Goal: Task Accomplishment & Management: Complete application form

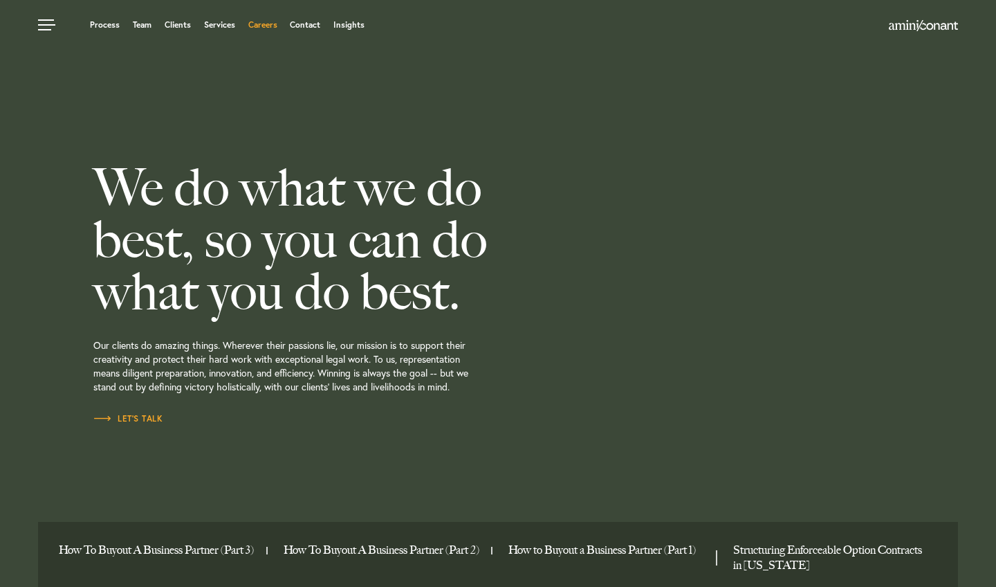
click at [264, 24] on link "Careers" at bounding box center [262, 25] width 29 height 8
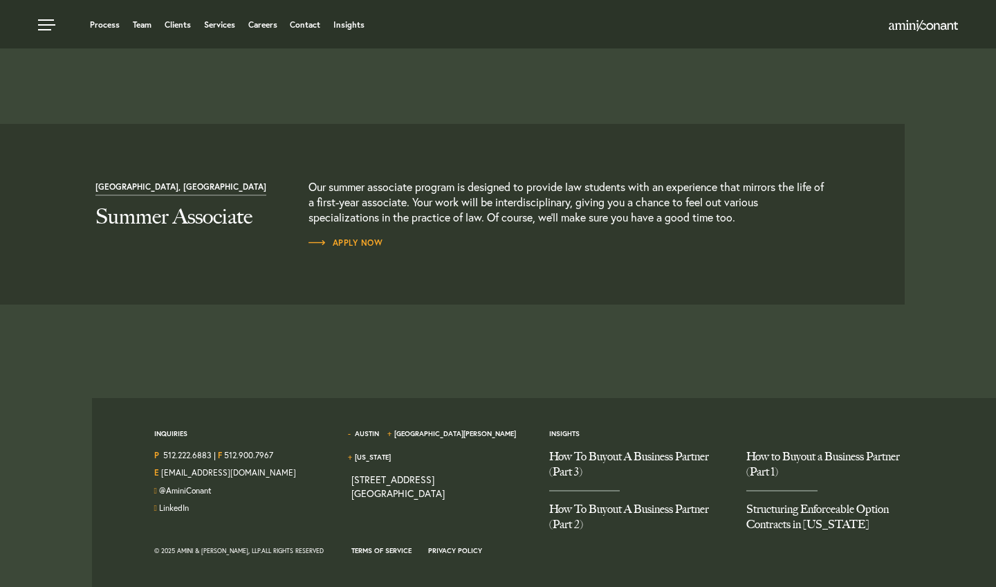
scroll to position [1494, 0]
click at [366, 241] on span "Apply Now" at bounding box center [346, 243] width 75 height 8
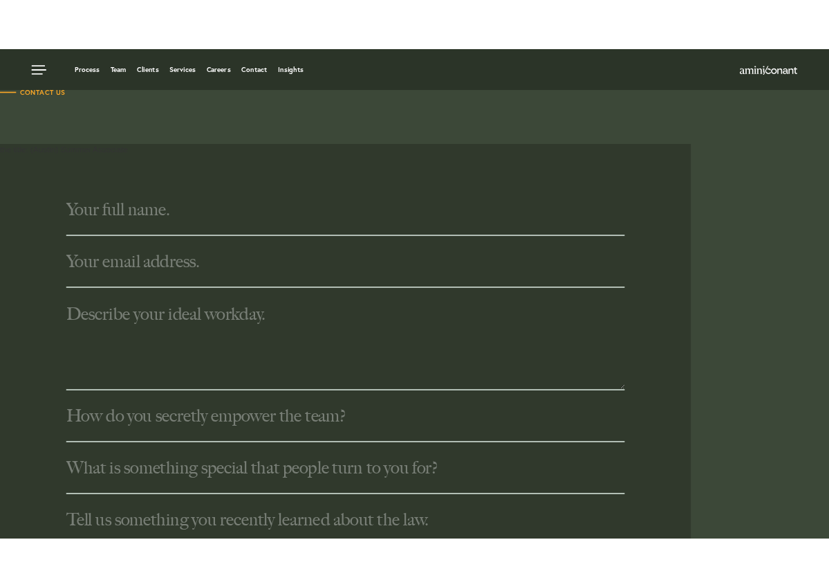
scroll to position [335, 0]
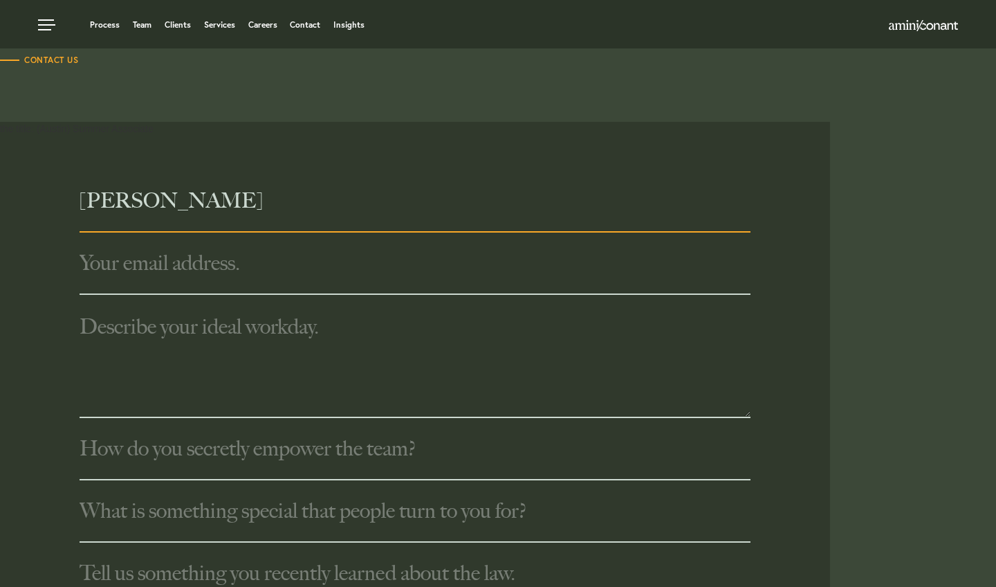
type input "[PERSON_NAME]"
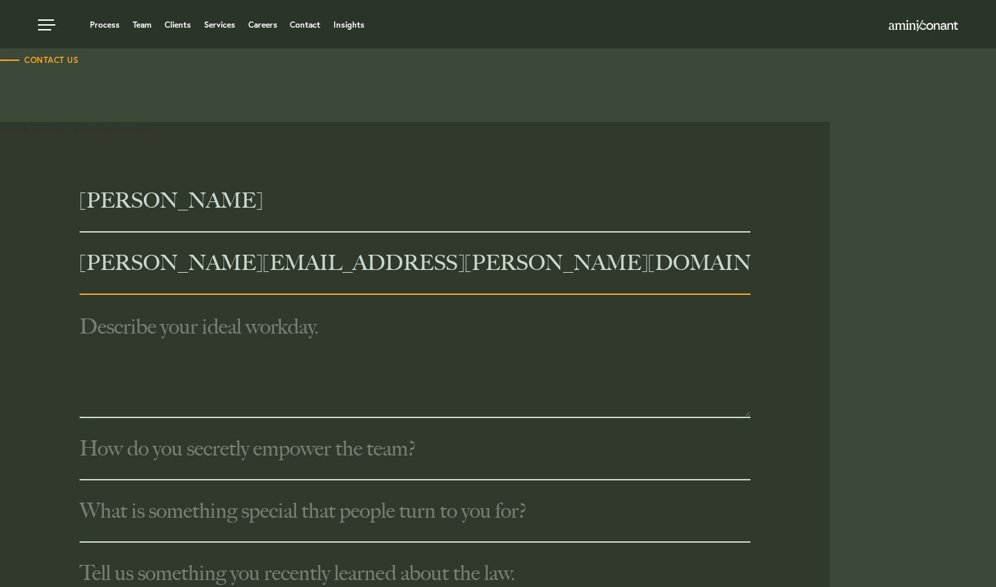
type input "[PERSON_NAME][EMAIL_ADDRESS][PERSON_NAME][DOMAIN_NAME]"
click at [218, 306] on textarea at bounding box center [415, 356] width 671 height 123
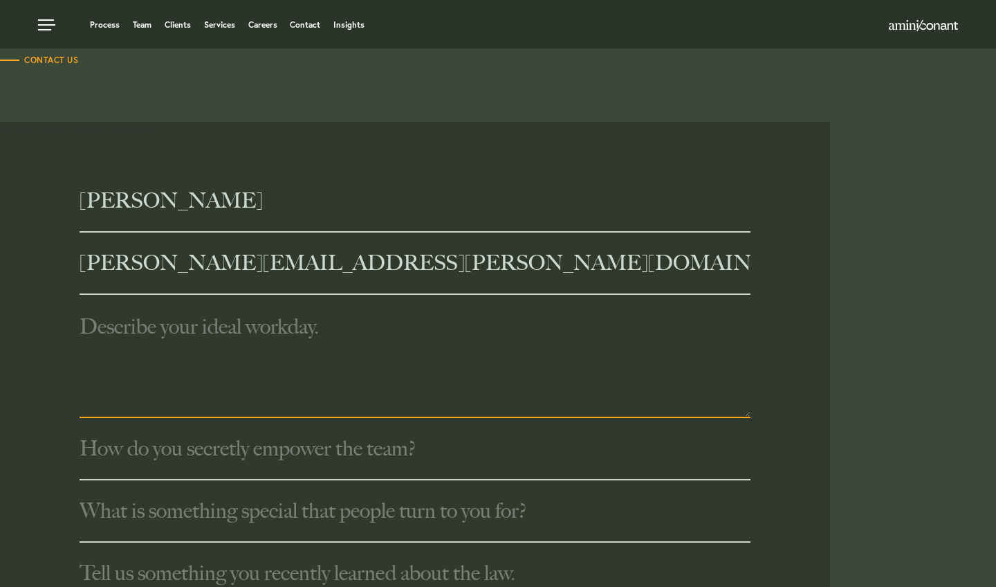
click at [294, 455] on input "text" at bounding box center [415, 449] width 671 height 62
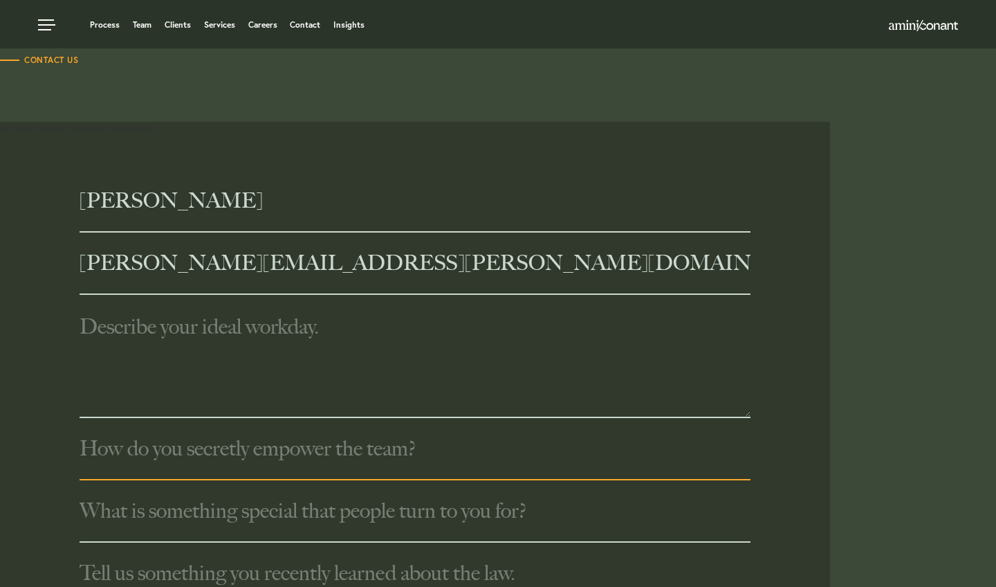
drag, startPoint x: 450, startPoint y: 453, endPoint x: 201, endPoint y: 449, distance: 249.1
click at [201, 449] on input "text" at bounding box center [415, 449] width 671 height 62
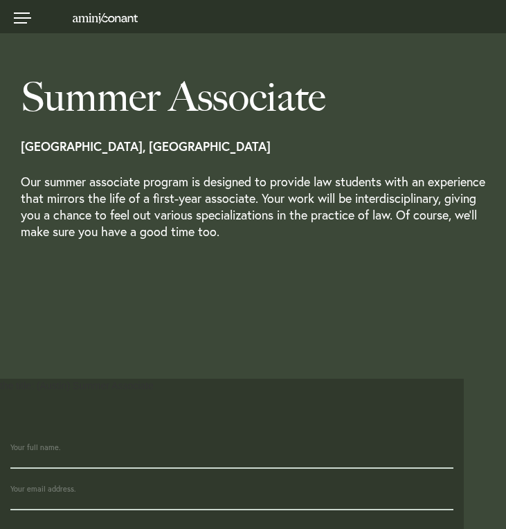
scroll to position [335, 0]
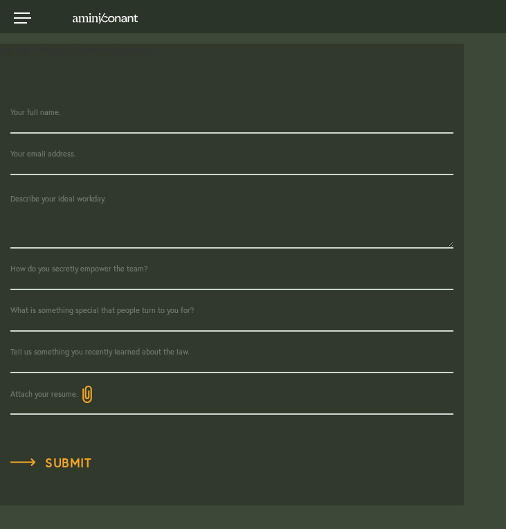
click at [113, 207] on textarea at bounding box center [231, 211] width 443 height 73
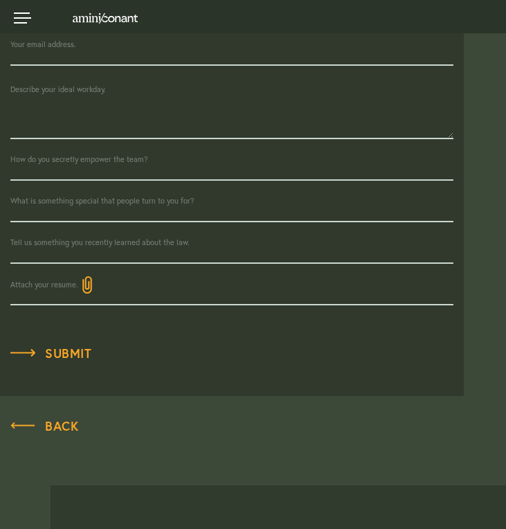
scroll to position [442, 0]
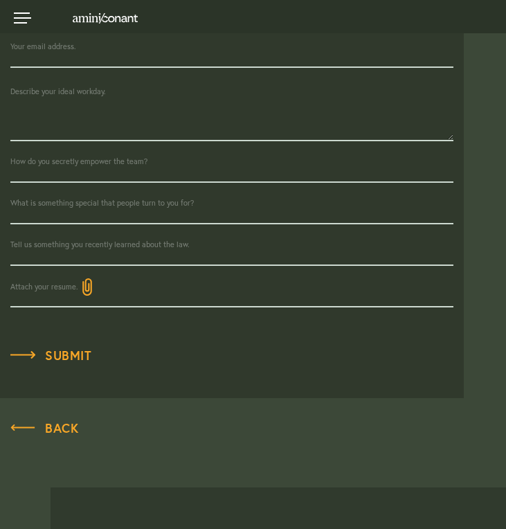
click at [102, 209] on input "text" at bounding box center [231, 204] width 443 height 42
drag, startPoint x: 202, startPoint y: 205, endPoint x: 118, endPoint y: 206, distance: 84.4
click at [118, 206] on input "text" at bounding box center [231, 204] width 443 height 42
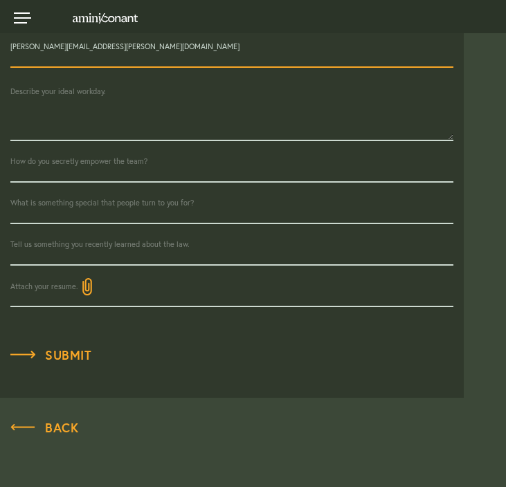
scroll to position [380, 0]
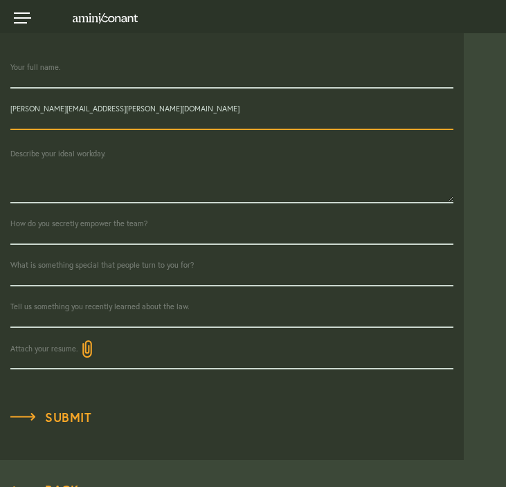
type input "[PERSON_NAME][EMAIL_ADDRESS][PERSON_NAME][DOMAIN_NAME]"
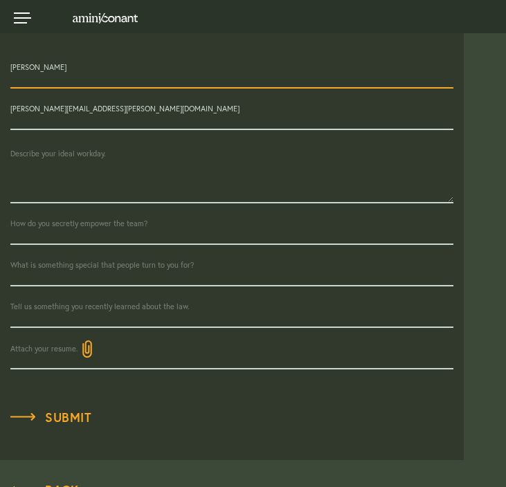
type input "Emma Deniaud"
click at [57, 224] on input "text" at bounding box center [231, 224] width 443 height 42
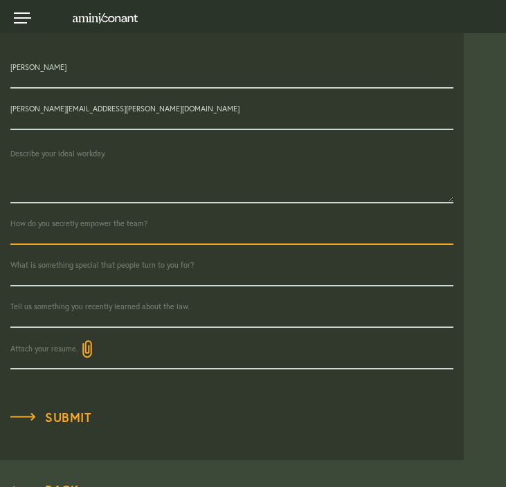
paste input "The key to empowering a team is to establish a climate of trust in each of its …"
click at [127, 228] on input "The key to empowering a team is to establish a climate of trust in each of its …" at bounding box center [231, 224] width 443 height 42
type input "The key to empowering a team is to establish a climate of trust in each of its …"
click at [111, 250] on input "text" at bounding box center [231, 266] width 443 height 42
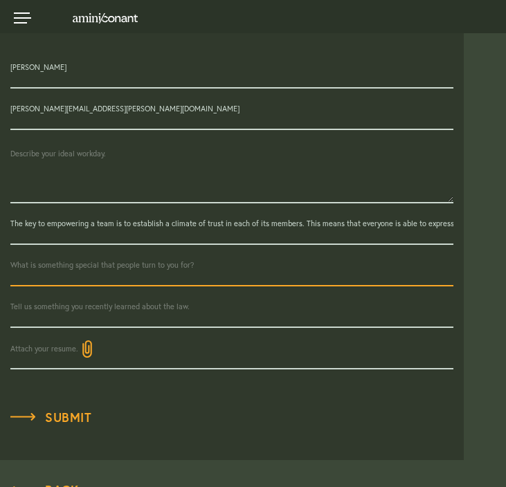
click at [72, 231] on input "The key to empowering a team is to establish a climate of trust in each of its …" at bounding box center [231, 224] width 443 height 42
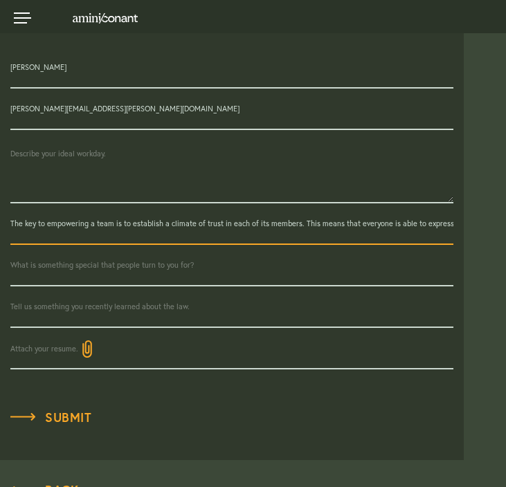
click at [76, 273] on input "text" at bounding box center [231, 266] width 443 height 42
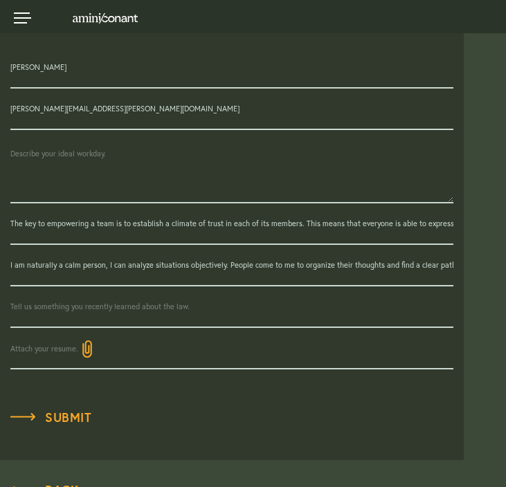
drag, startPoint x: 456, startPoint y: 263, endPoint x: 370, endPoint y: 263, distance: 85.8
click at [370, 263] on div "Emma Deniaud emma.deniaud@free.fr The key to empowering a team is to establish …" at bounding box center [232, 208] width 464 height 322
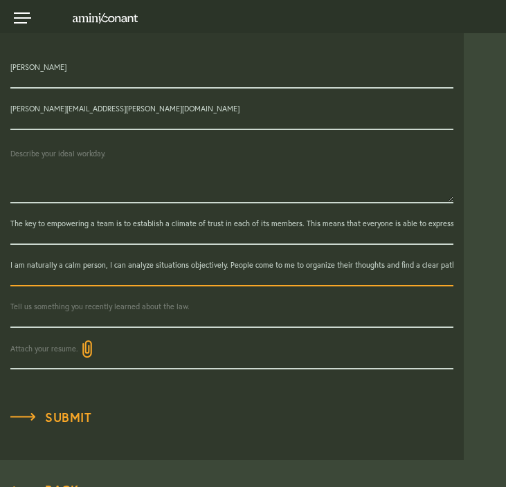
drag, startPoint x: 342, startPoint y: 264, endPoint x: 332, endPoint y: 264, distance: 9.7
click at [341, 264] on input "I am naturally a calm person, I can analyze situations objectively. People come…" at bounding box center [231, 266] width 443 height 42
click at [301, 263] on input "I am naturally a calm person, I can analyze situations objectively. People come…" at bounding box center [231, 266] width 443 height 42
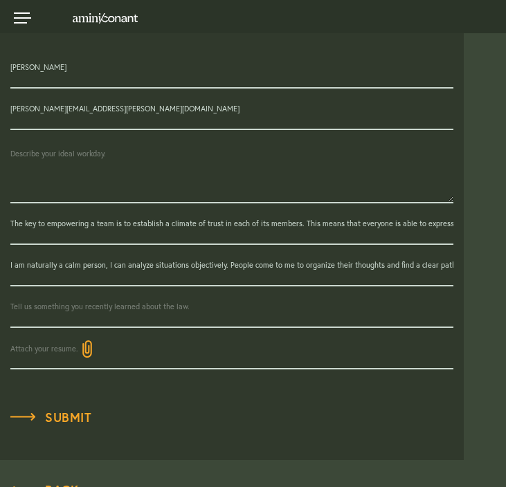
drag, startPoint x: 24, startPoint y: 378, endPoint x: 76, endPoint y: 268, distance: 121.3
click at [76, 268] on input "I am naturally a calm person, I can analyze situations objectively. People come…" at bounding box center [231, 266] width 443 height 42
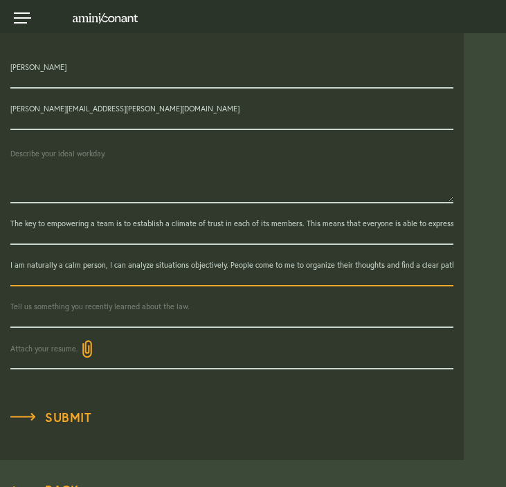
paste input "and I can analyze situations objectively. People often come to me to organize t…"
click at [148, 268] on input "I am naturally a calm person, and I can analyze situations objectively. People …" at bounding box center [231, 266] width 443 height 42
type input "I am naturally a calm person, and I can analyze situations objectively. People …"
click at [103, 307] on input "text" at bounding box center [231, 307] width 443 height 42
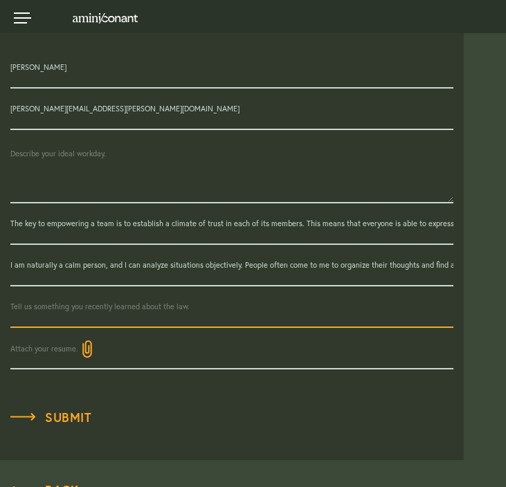
paste input "Recently, I realized that the law is not only about applying rules but also abo…"
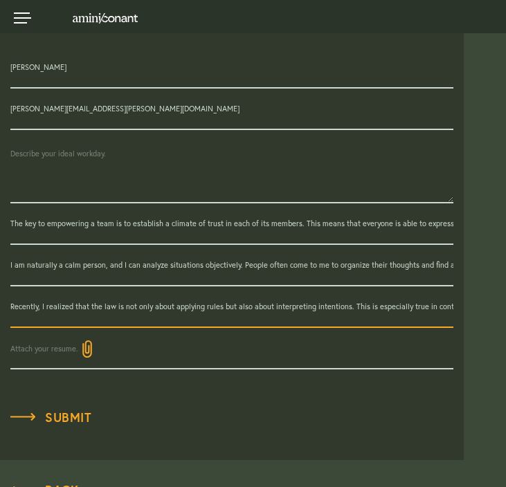
type input "Recently, I realized that the law is not only about applying rules but also abo…"
click at [73, 177] on textarea at bounding box center [231, 166] width 443 height 73
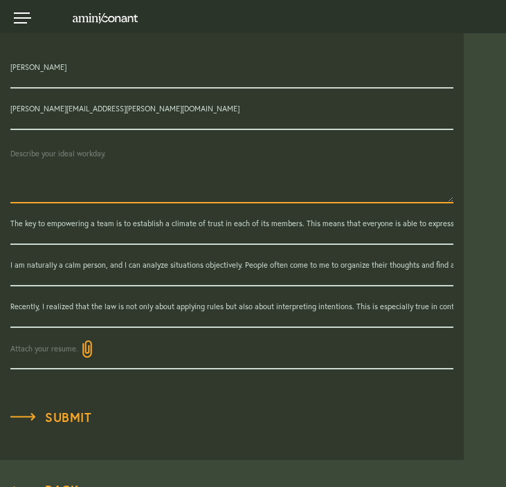
click at [56, 157] on textarea at bounding box center [231, 166] width 443 height 73
paste textarea "My ideal workday would begin with reviewing the day’s schedule and appointments…"
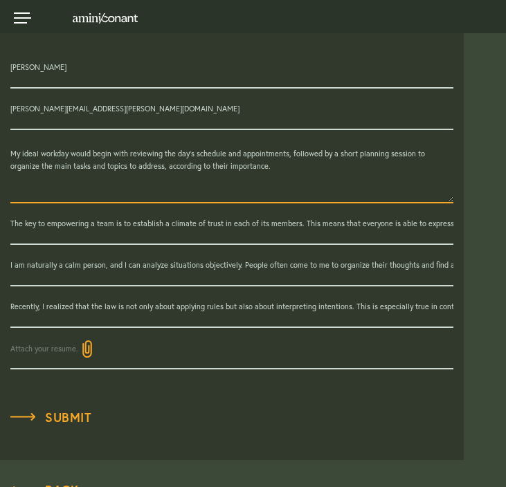
paste textarea "his could include conducting legal research or drafting a memorandum related to…"
click at [238, 166] on textarea "My ideal workday would begin with reviewing the day’s schedule and appointments…" at bounding box center [231, 166] width 443 height 73
click at [233, 175] on textarea "My ideal workday would begin with reviewing the day’s schedule and appointments…" at bounding box center [231, 166] width 443 height 73
paste textarea "Later in the day, I would enjoy attending client meetings"
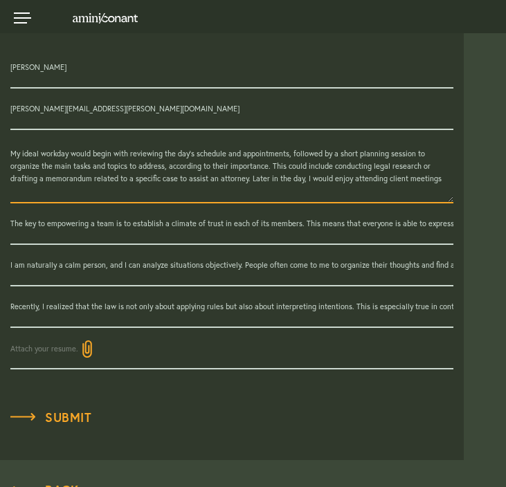
click at [239, 167] on textarea "My ideal workday would begin with reviewing the day’s schedule and appointments…" at bounding box center [231, 166] width 443 height 73
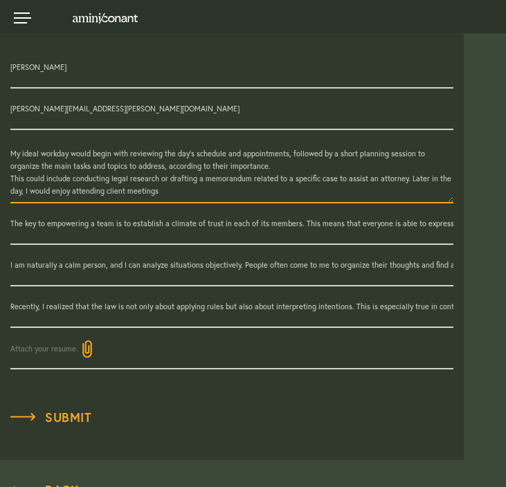
click at [407, 176] on textarea "My ideal workday would begin with reviewing the day’s schedule and appointments…" at bounding box center [231, 166] width 443 height 73
click at [219, 192] on textarea "My ideal workday would begin with reviewing the day’s schedule and appointments…" at bounding box center [231, 166] width 443 height 73
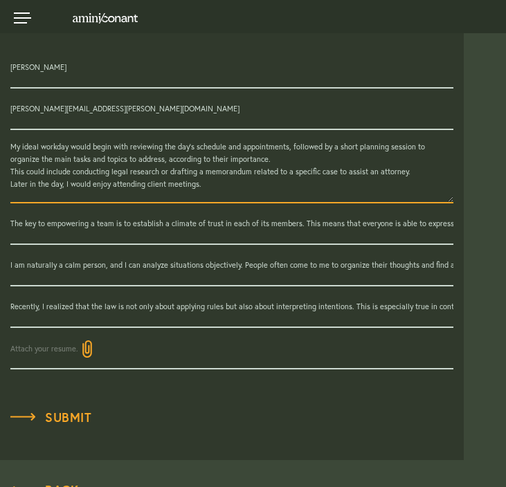
paste textarea "In short, my ideal day would be defined by collaboration with different team me…"
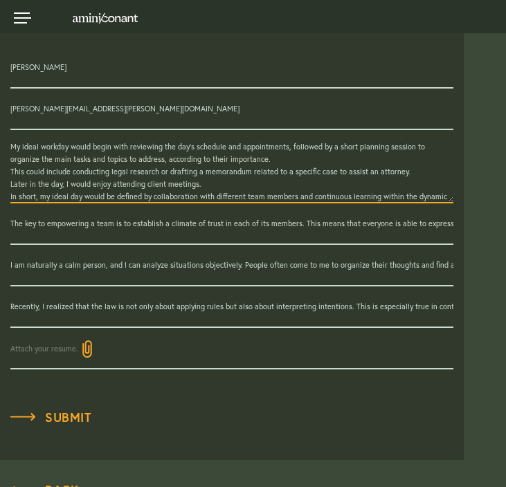
scroll to position [19, 0]
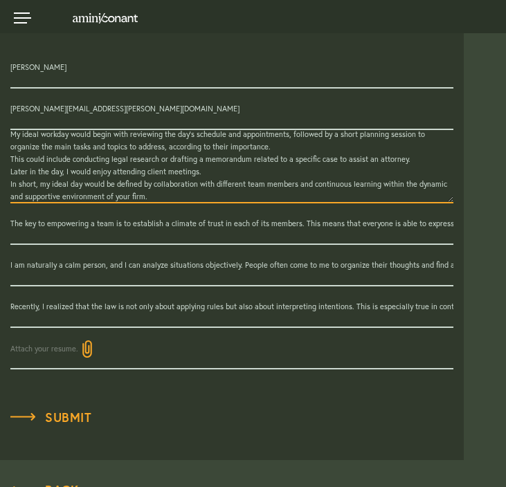
drag, startPoint x: 152, startPoint y: 197, endPoint x: -1, endPoint y: 132, distance: 166.1
click at [160, 172] on textarea "My ideal workday would begin with reviewing the day’s schedule and appointments…" at bounding box center [231, 166] width 443 height 73
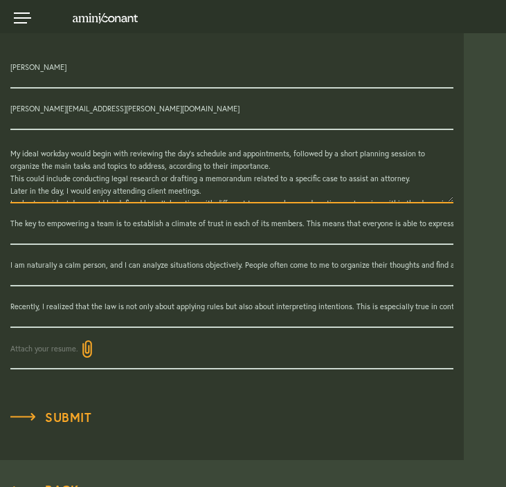
scroll to position [0, 0]
click at [121, 159] on textarea "My ideal workday would begin with reviewing the day’s schedule and appointments…" at bounding box center [231, 166] width 443 height 73
click at [176, 166] on textarea "My ideal workday would begin with reviewing the day’s schedule and appointments…" at bounding box center [231, 166] width 443 height 73
click at [275, 169] on textarea "My ideal workday would begin with reviewing the day’s schedule and appointments…" at bounding box center [231, 166] width 443 height 73
click at [330, 168] on textarea "My ideal workday would begin with reviewing the day’s schedule and appointments…" at bounding box center [231, 166] width 443 height 73
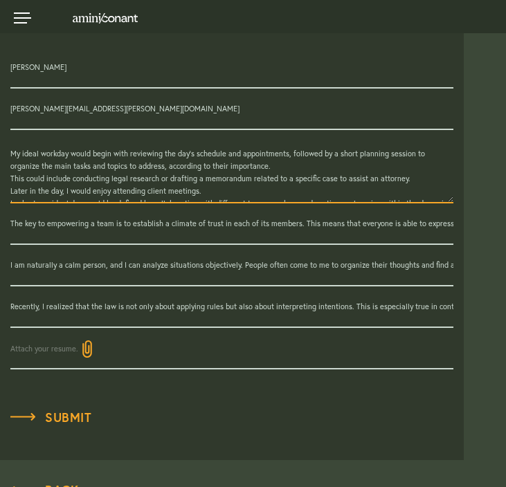
drag, startPoint x: 354, startPoint y: 154, endPoint x: 337, endPoint y: 154, distance: 16.6
click at [337, 154] on textarea "My ideal workday would begin with reviewing the day’s schedule and appointments…" at bounding box center [231, 166] width 443 height 73
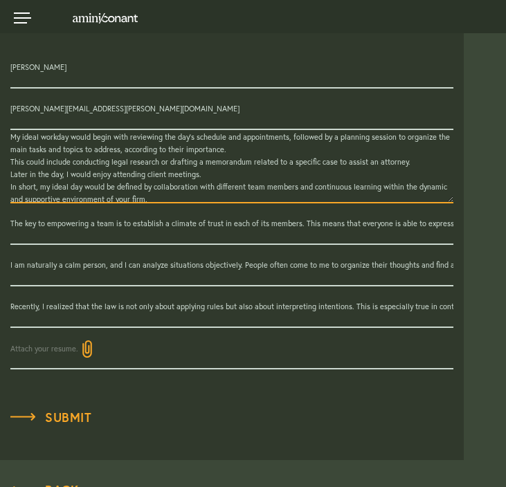
scroll to position [17, 0]
click at [163, 196] on textarea "My ideal workday would begin with reviewing the day’s schedule and appointments…" at bounding box center [231, 166] width 443 height 73
drag, startPoint x: 62, startPoint y: 196, endPoint x: 10, endPoint y: 200, distance: 51.3
click at [10, 200] on textarea "My ideal workday would begin with reviewing the day’s schedule and appointments…" at bounding box center [231, 166] width 443 height 73
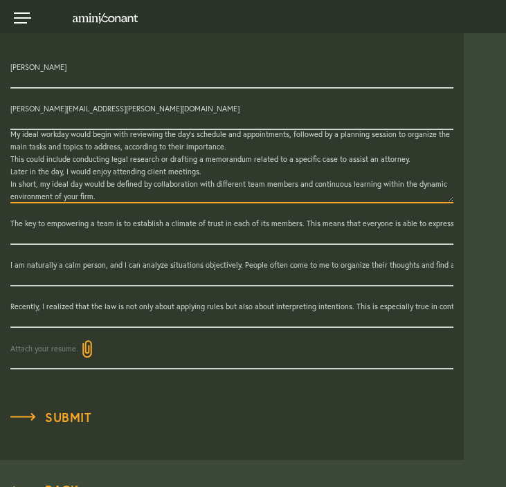
scroll to position [0, 0]
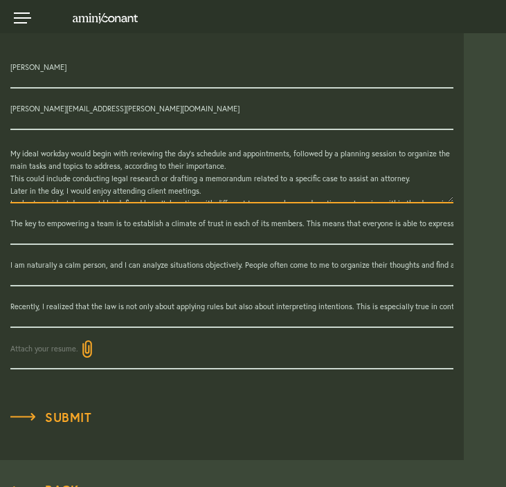
drag, startPoint x: 105, startPoint y: 195, endPoint x: 10, endPoint y: 138, distance: 111.4
click at [10, 138] on div "Emma Deniaud emma.deniaud@free.fr My ideal workday would begin with reviewing t…" at bounding box center [232, 208] width 464 height 322
click at [10, 138] on textarea "My ideal workday would begin with reviewing the day’s schedule and appointments…" at bounding box center [231, 166] width 443 height 73
type textarea "My ideal workday would begin with reviewing the day’s schedule and appointments…"
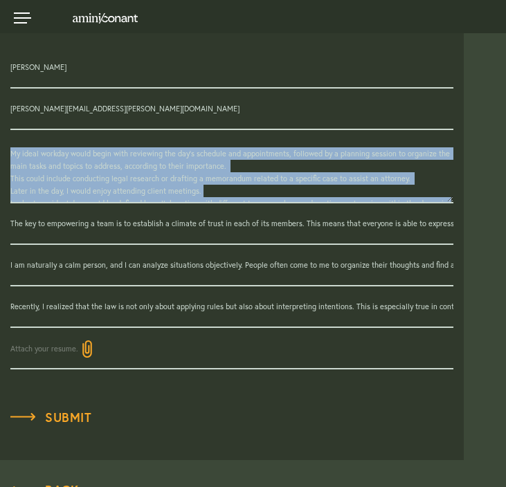
drag, startPoint x: 9, startPoint y: 154, endPoint x: 201, endPoint y: 214, distance: 201.5
click at [201, 214] on div "Emma Deniaud emma.deniaud@free.fr My ideal workday would begin with reviewing t…" at bounding box center [232, 208] width 464 height 322
copy form
click at [109, 167] on textarea "My ideal workday would begin with reviewing the day’s schedule and appointments…" at bounding box center [231, 166] width 443 height 73
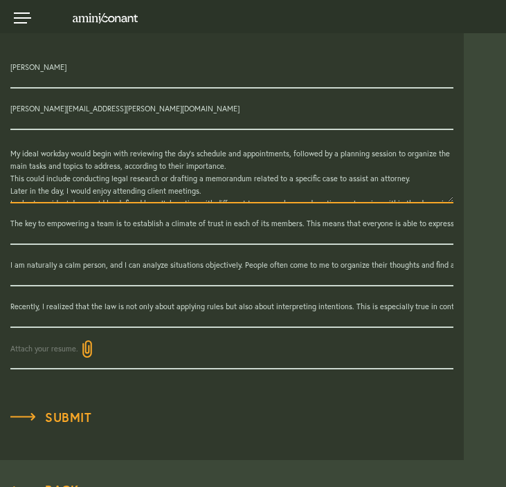
scroll to position [37, 0]
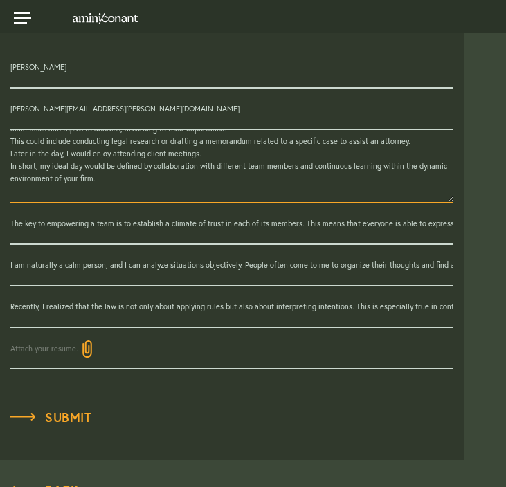
drag, startPoint x: 11, startPoint y: 154, endPoint x: 122, endPoint y: 178, distance: 113.3
click at [122, 178] on textarea "My ideal workday would begin with reviewing the day’s schedule and appointments…" at bounding box center [231, 166] width 443 height 73
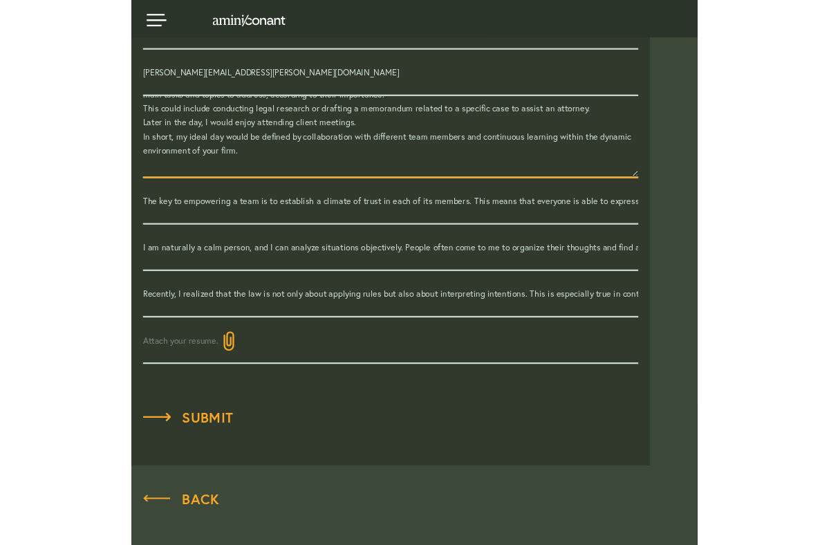
scroll to position [424, 0]
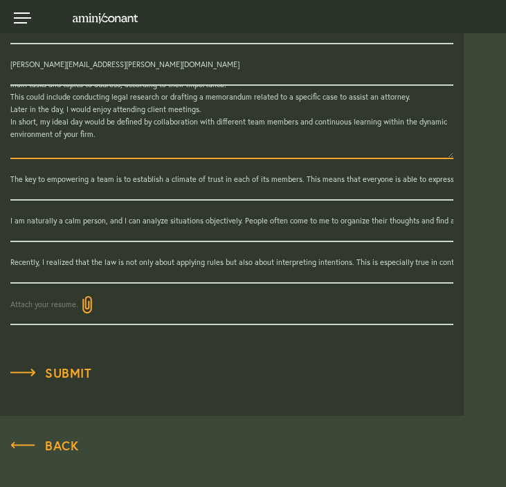
click at [122, 297] on label "Attach your resume." at bounding box center [231, 305] width 443 height 42
click at [0, 0] on input "Attach your resume." at bounding box center [0, 0] width 0 height 0
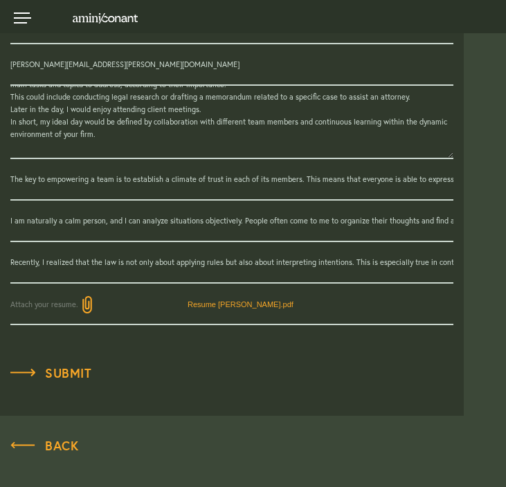
click at [212, 303] on label "Attach your resume." at bounding box center [231, 305] width 443 height 42
click at [0, 0] on input "Attach your resume." at bounding box center [0, 0] width 0 height 0
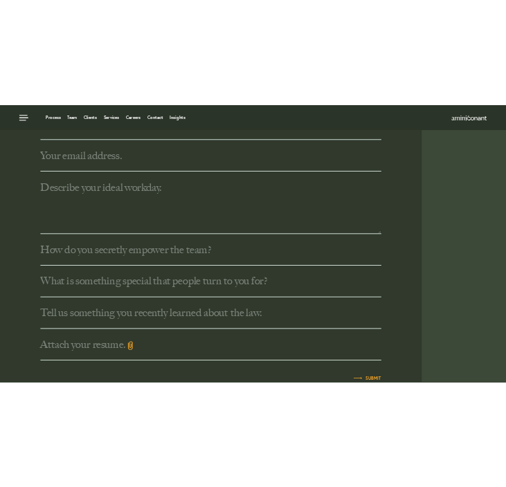
scroll to position [497, 0]
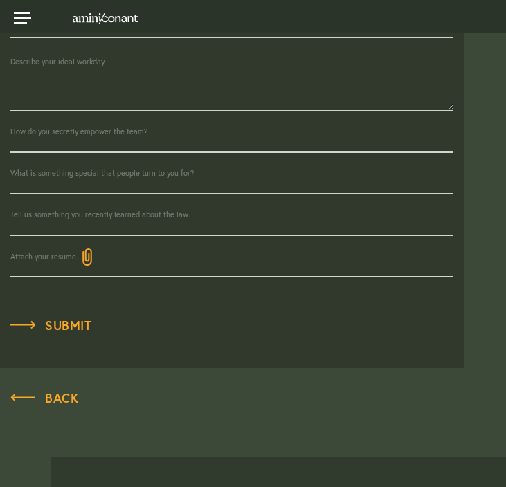
scroll to position [460, 0]
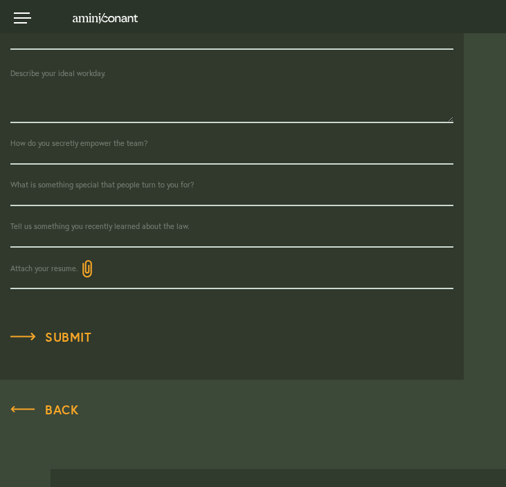
click at [24, 83] on textarea at bounding box center [231, 86] width 443 height 73
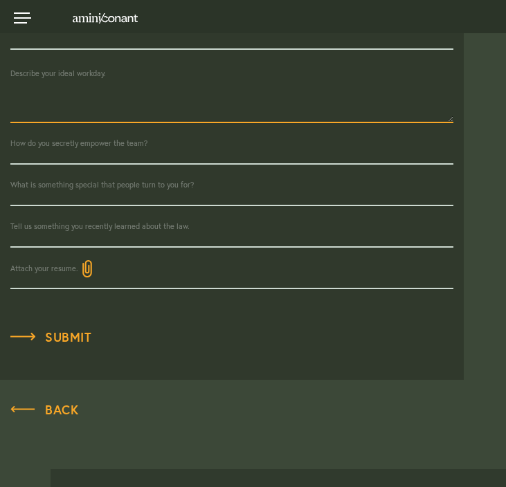
paste textarea "My ideal workday would begin with reviewing the day’s schedule and appointments…"
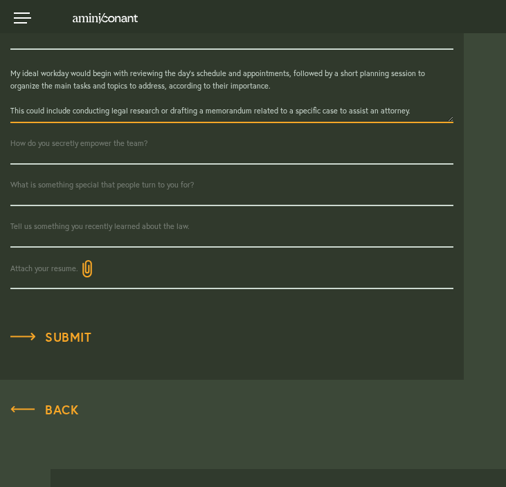
scroll to position [87, 0]
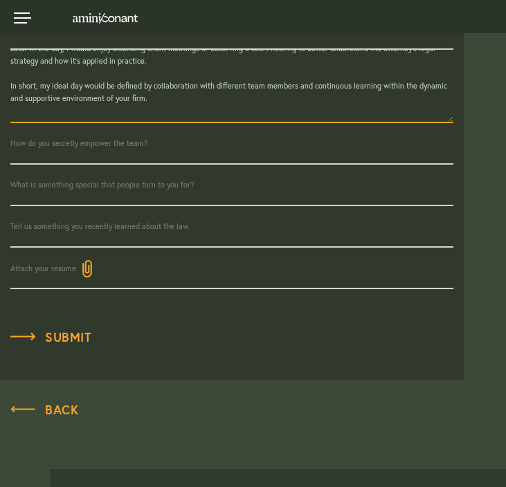
click at [10, 84] on div "My ideal workday would begin with reviewing the day’s schedule and appointments…" at bounding box center [232, 128] width 464 height 322
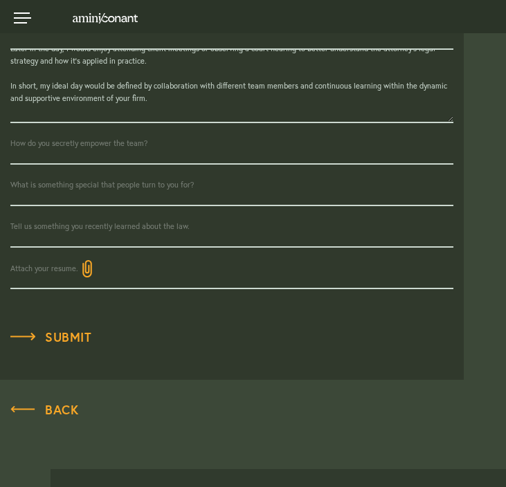
click at [55, 99] on textarea "My ideal workday would begin with reviewing the day’s schedule and appointments…" at bounding box center [231, 86] width 443 height 73
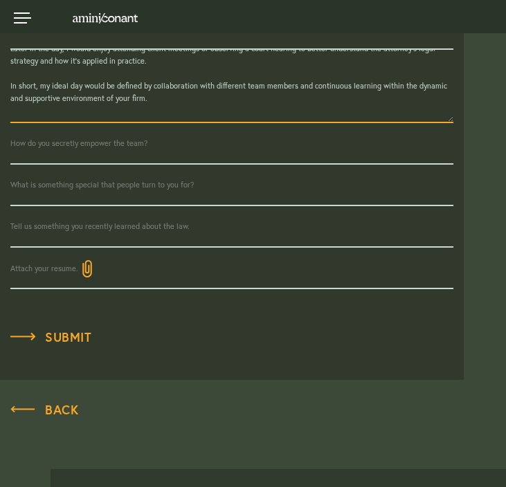
drag, startPoint x: 59, startPoint y: 100, endPoint x: 6, endPoint y: 100, distance: 54.0
click at [6, 100] on div "My ideal workday would begin with reviewing the day’s schedule and appointments…" at bounding box center [232, 128] width 464 height 322
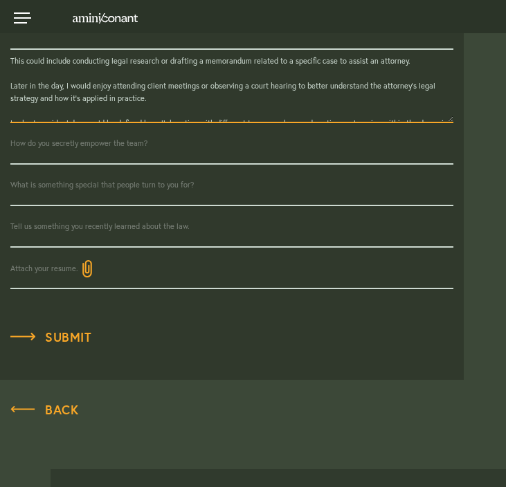
click at [24, 109] on textarea "My ideal workday would begin with reviewing the day’s schedule and appointments…" at bounding box center [231, 86] width 443 height 73
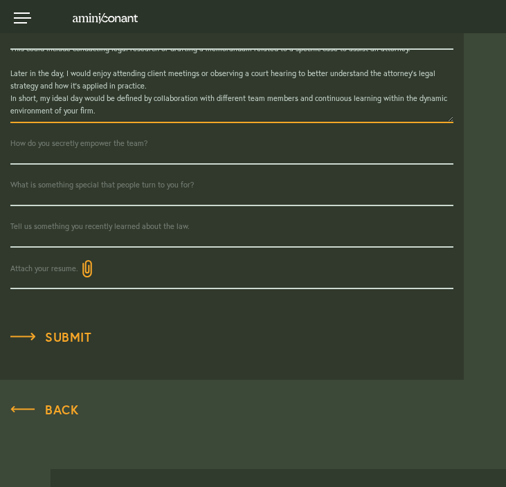
scroll to position [49, 0]
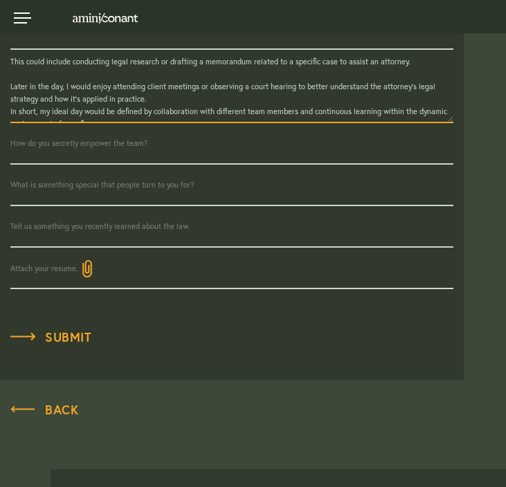
drag, startPoint x: 148, startPoint y: 100, endPoint x: 199, endPoint y: 86, distance: 53.0
click at [199, 86] on textarea "My ideal workday would begin with reviewing the day’s schedule and appointments…" at bounding box center [231, 86] width 443 height 73
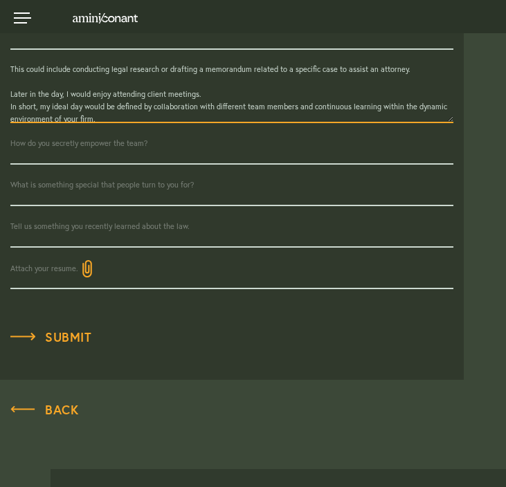
scroll to position [36, 0]
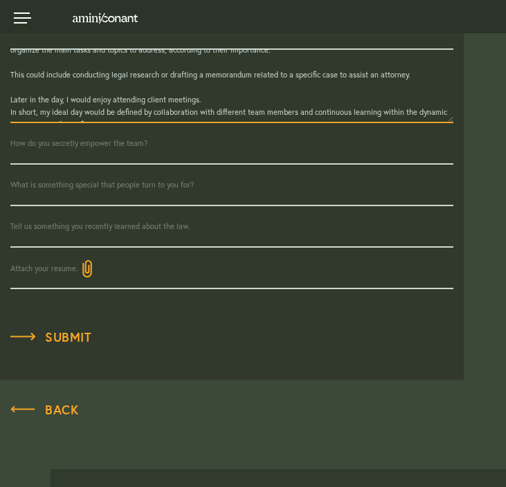
click at [17, 91] on textarea "My ideal workday would begin with reviewing the day’s schedule and appointments…" at bounding box center [231, 86] width 443 height 73
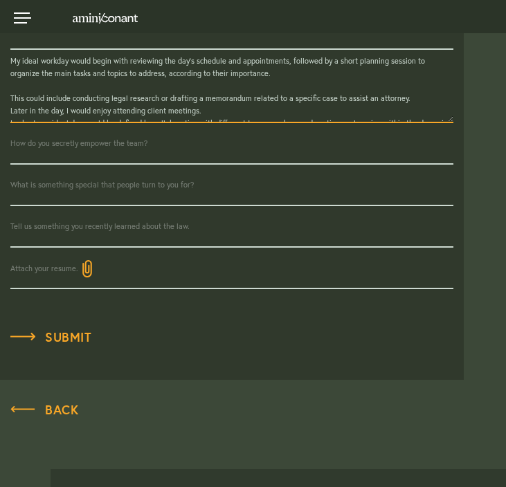
scroll to position [6, 0]
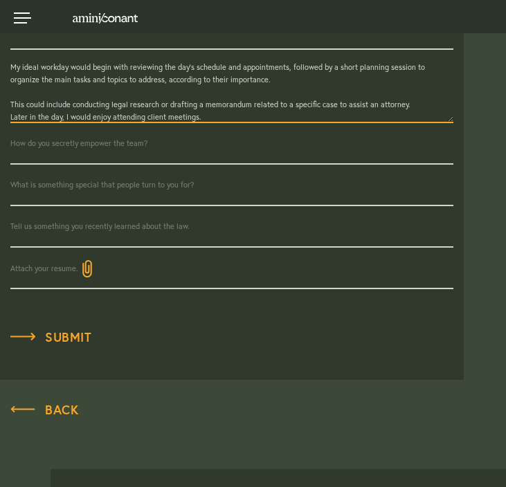
click at [67, 91] on textarea "My ideal workday would begin with reviewing the day’s schedule and appointments…" at bounding box center [231, 86] width 443 height 73
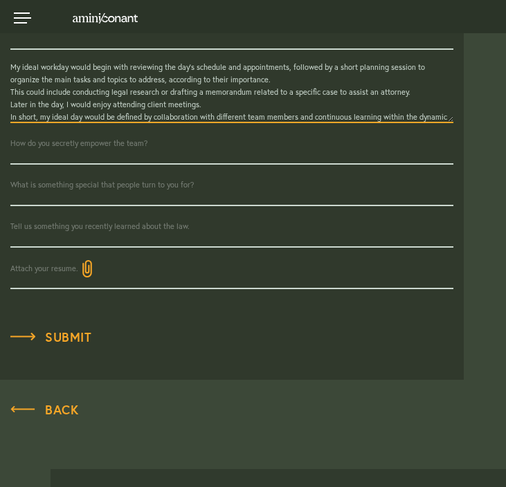
click at [354, 68] on textarea "My ideal workday would begin with reviewing the day’s schedule and appointments…" at bounding box center [231, 86] width 443 height 73
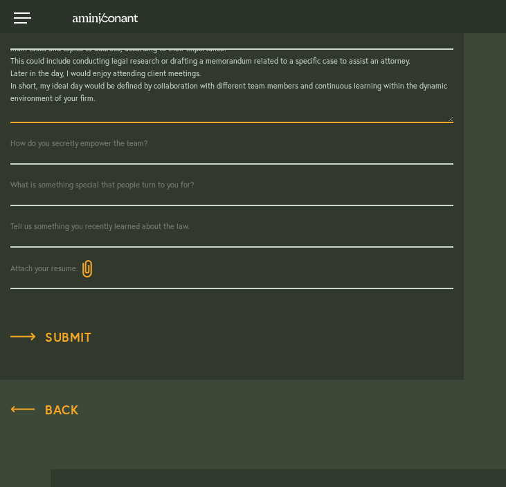
scroll to position [16, 0]
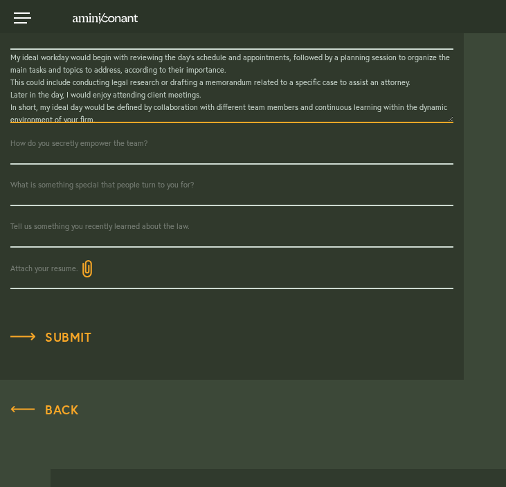
type textarea "My ideal workday would begin with reviewing the day’s schedule and appointments…"
click at [33, 227] on input "text" at bounding box center [231, 227] width 443 height 42
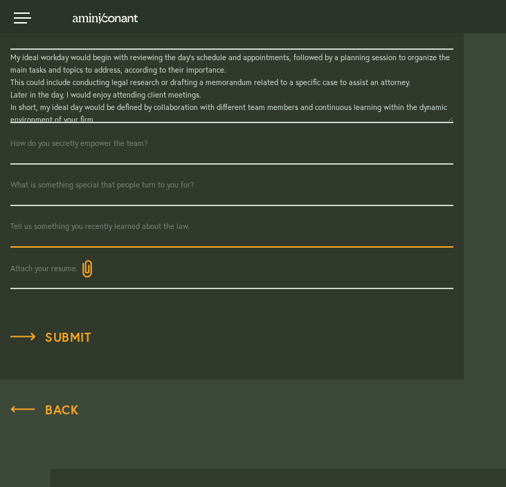
paste input "Recently, I realized that the law is not only about applying rules but also abo…"
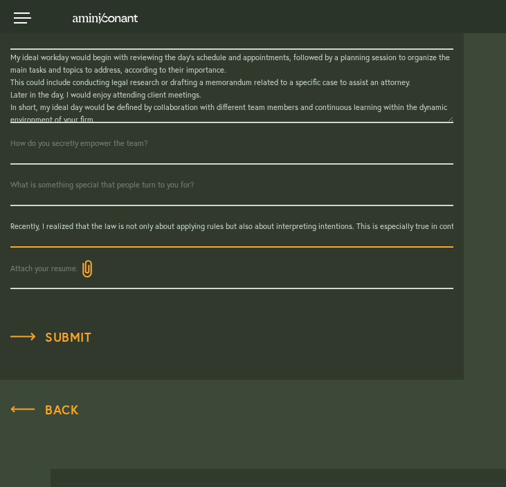
click at [292, 228] on input "Recently, I realized that the law is not only about applying rules but also abo…" at bounding box center [231, 227] width 443 height 42
click at [219, 226] on input "Recently, I realized that the law is not only about applying rules but also abo…" at bounding box center [231, 227] width 443 height 42
type input "Recently, I realized that the law is not only about applying rules but also abo…"
click at [57, 184] on input "text" at bounding box center [231, 186] width 443 height 42
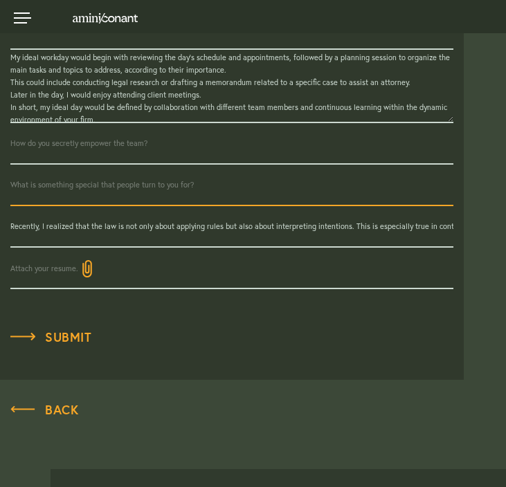
paste input "I am naturally a calm person, and I can analyze situations objectively. People …"
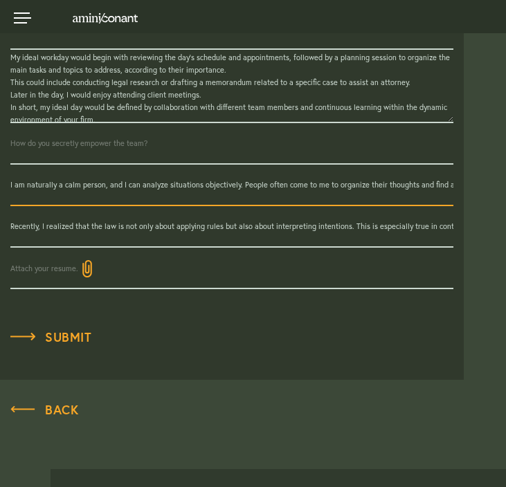
type input "I am naturally a calm person, and I can analyze situations objectively. People …"
click at [49, 145] on input "text" at bounding box center [231, 144] width 443 height 42
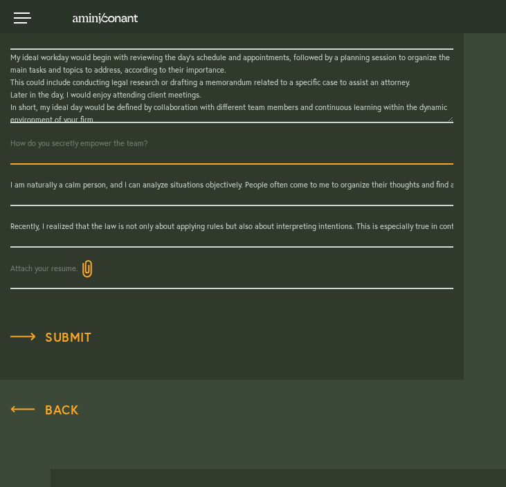
paste input "The key to empowering a team is to build a genuine climate of trust among all i…"
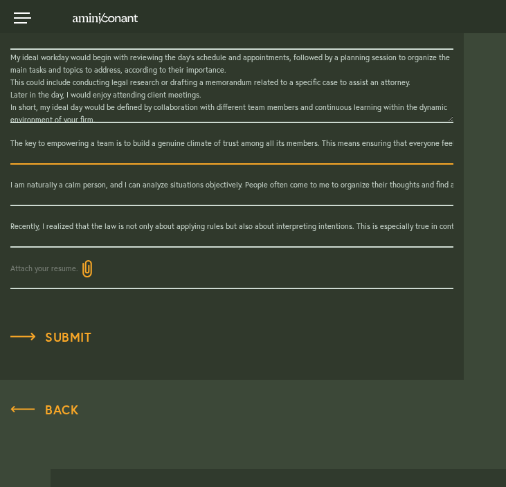
paste input "It’s really about maintaining a balance — feeling supported by the group while …"
click at [101, 142] on input "The key to empowering a team is to build a genuine climate of trust among all i…" at bounding box center [231, 144] width 443 height 42
click at [76, 142] on input "The key to empowering a team is to build a genuine climate of trust among all i…" at bounding box center [231, 144] width 443 height 42
type input "The key to empowering a team is to build a genuine climate of trust among all i…"
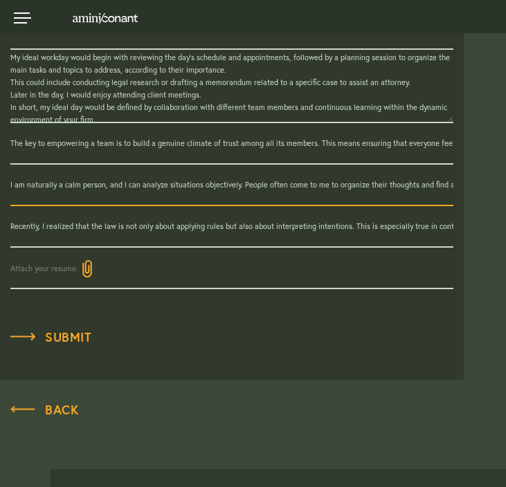
click at [158, 178] on input "I am naturally a calm person, and I can analyze situations objectively. People …" at bounding box center [231, 186] width 443 height 42
click at [110, 93] on textarea "My ideal workday would begin with reviewing the day’s schedule and appointments…" at bounding box center [231, 86] width 443 height 73
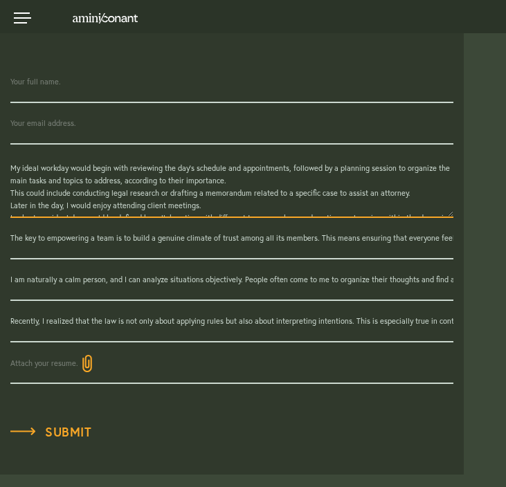
scroll to position [365, 0]
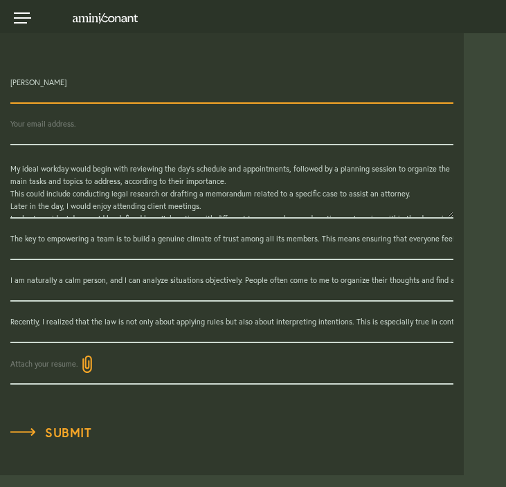
type input "Emma Deniaud"
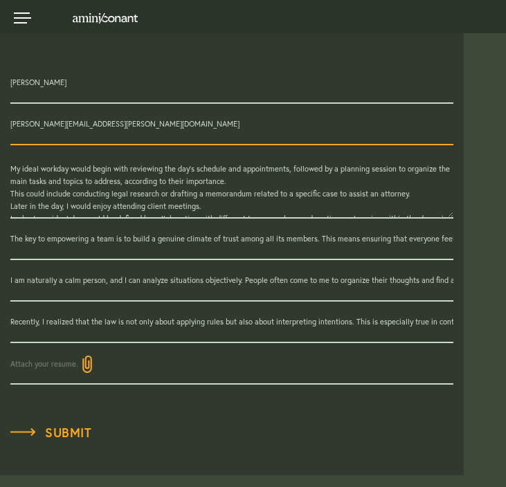
type input "emma.deniaud@free.fr"
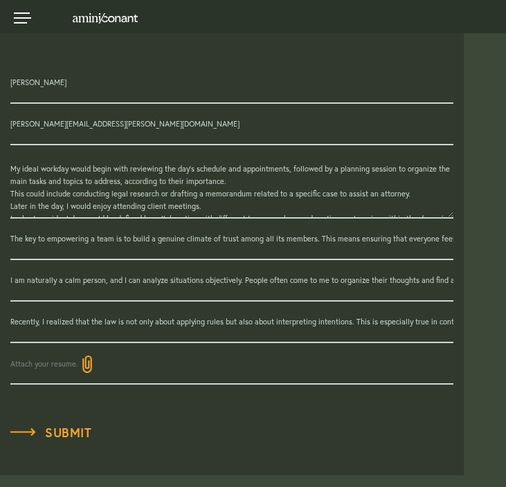
click at [91, 363] on img at bounding box center [87, 364] width 18 height 17
click at [0, 0] on input "Attach your resume." at bounding box center [0, 0] width 0 height 0
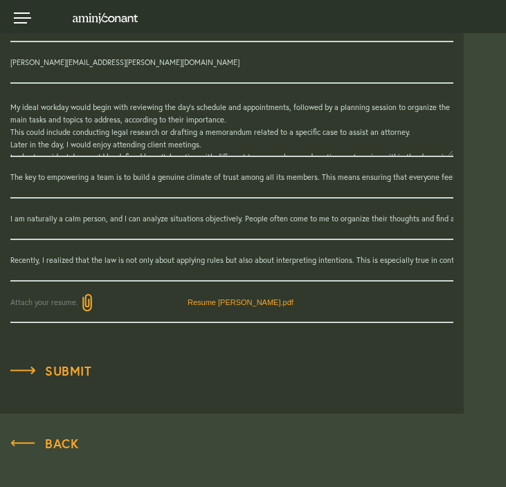
scroll to position [426, 0]
click at [35, 264] on input "Recently, I realized that the law is not only about applying rules but also abo…" at bounding box center [231, 261] width 443 height 42
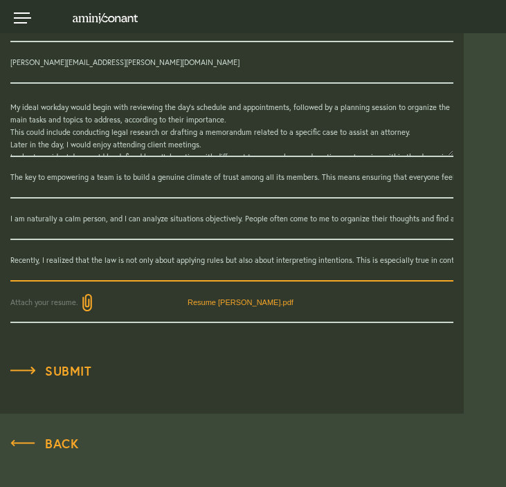
click at [8, 260] on div "Emma Deniaud emma.deniaud@free.fr My ideal workday would begin with reviewing t…" at bounding box center [232, 162] width 464 height 322
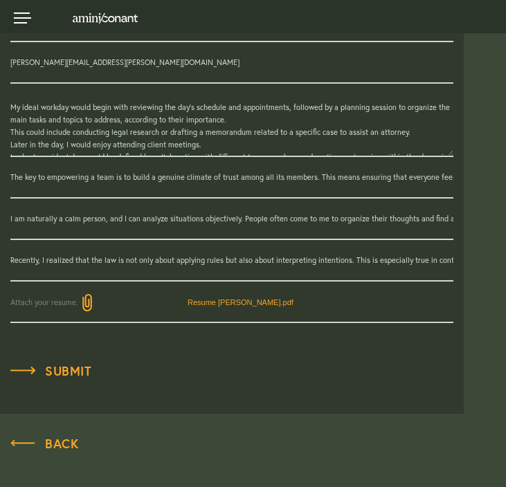
click at [27, 260] on input "Recently, I realized that the law is not only about applying rules but also abo…" at bounding box center [231, 261] width 443 height 42
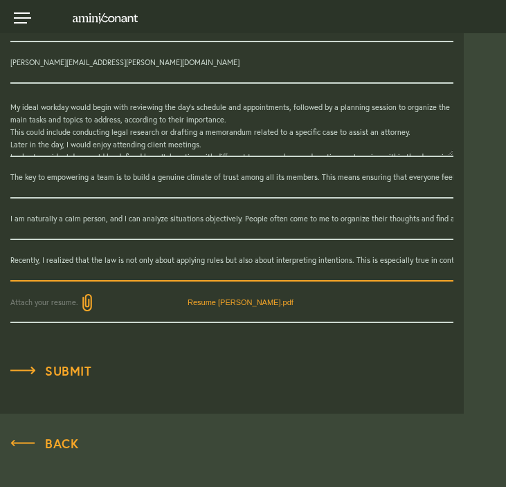
click at [430, 257] on input "Recently, I realized that the law is not only about applying rules but also abo…" at bounding box center [231, 261] width 443 height 42
click at [333, 219] on input "I am naturally a calm person, and I can analyze situations objectively. People …" at bounding box center [231, 220] width 443 height 42
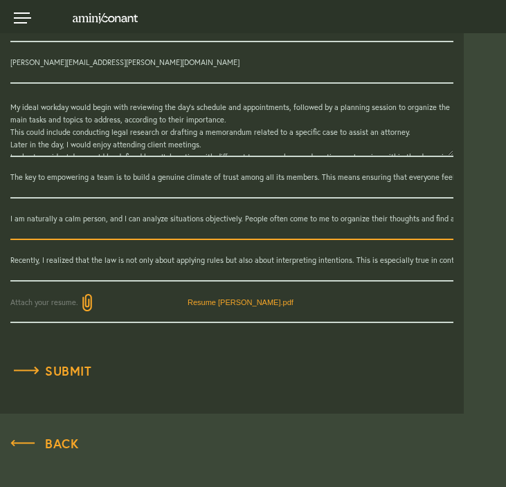
click at [53, 369] on span "Submit" at bounding box center [50, 371] width 81 height 12
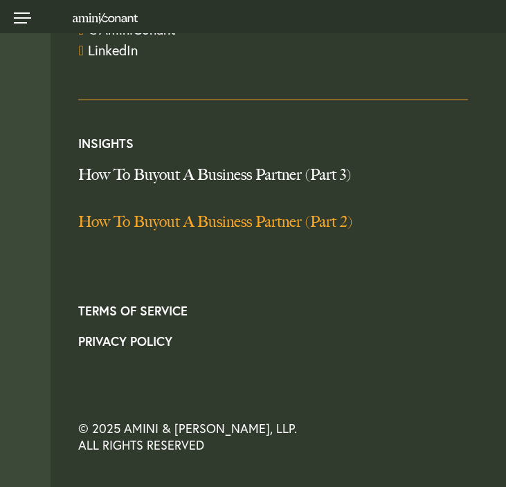
scroll to position [663, 0]
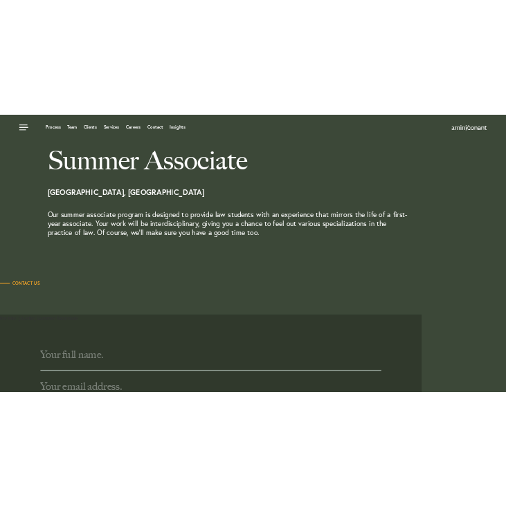
scroll to position [31, 0]
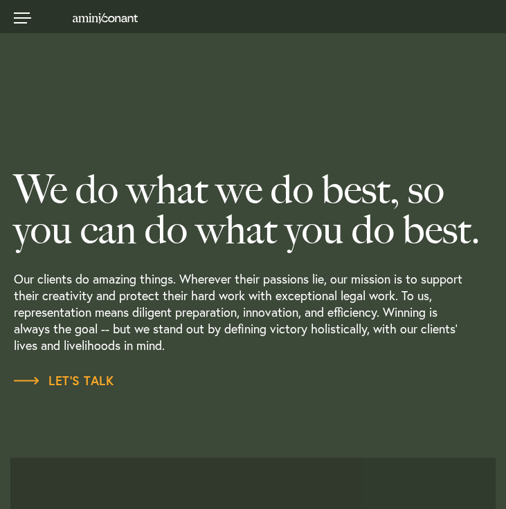
click at [145, 413] on section "We do what we do best, so you can do what you do best. Our clients do amazing t…" at bounding box center [253, 245] width 506 height 425
